Goal: Task Accomplishment & Management: Use online tool/utility

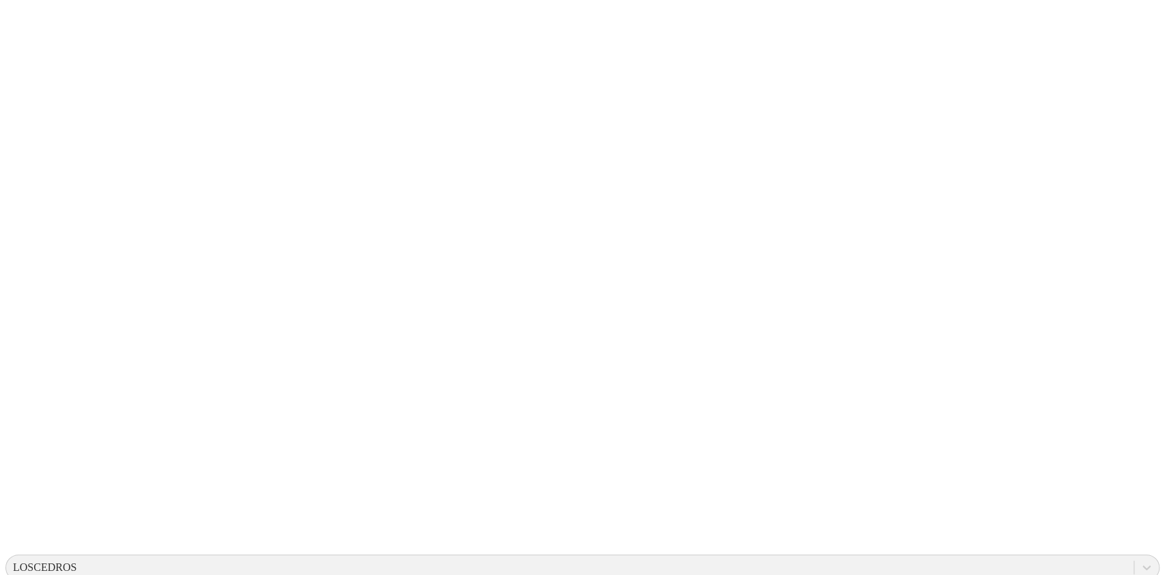
drag, startPoint x: 496, startPoint y: 196, endPoint x: 421, endPoint y: 167, distance: 79.8
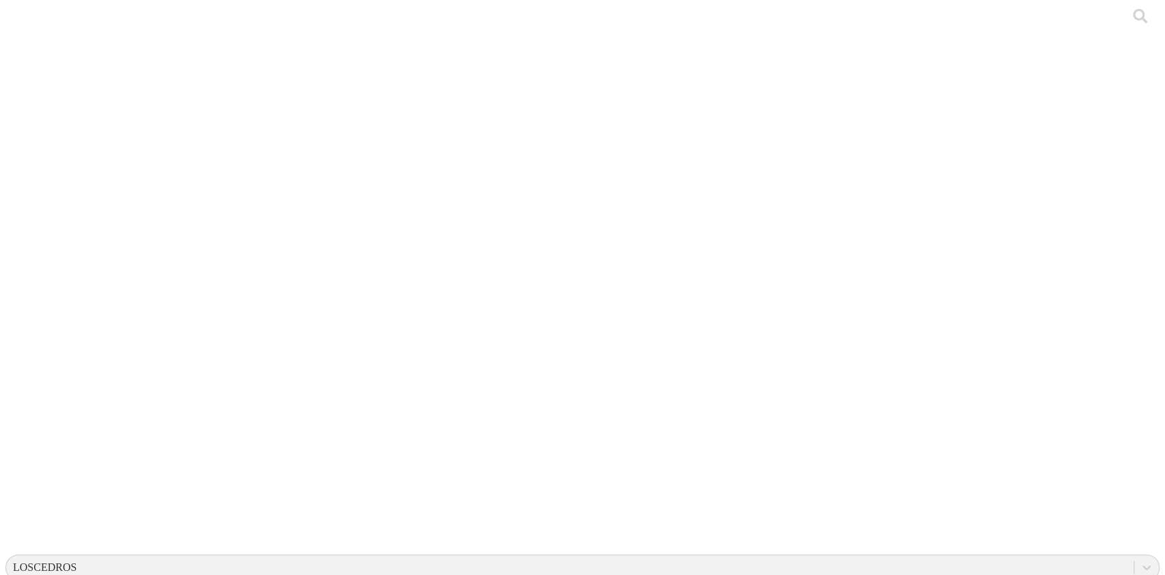
click at [277, 232] on div at bounding box center [587, 287] width 1165 height 575
click at [269, 210] on div at bounding box center [587, 287] width 1165 height 575
